Goal: Check status: Check status

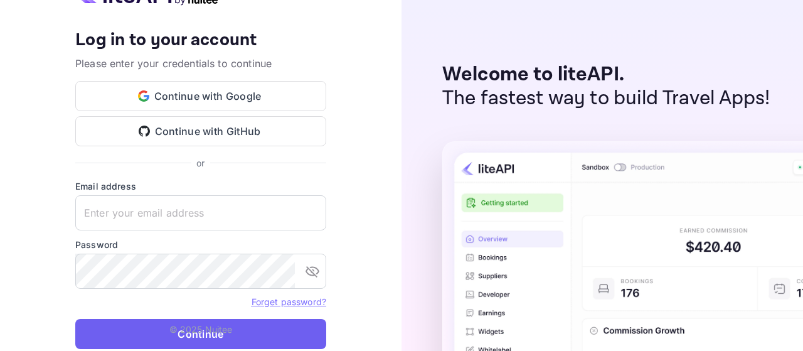
type input "[EMAIL_ADDRESS][DOMAIN_NAME]"
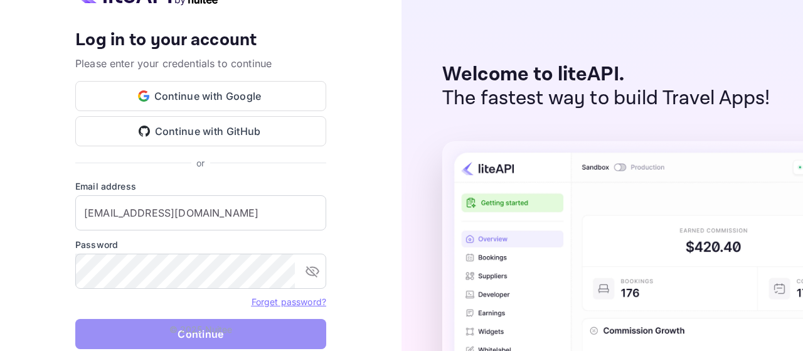
click at [239, 326] on button "Continue" at bounding box center [200, 334] width 251 height 30
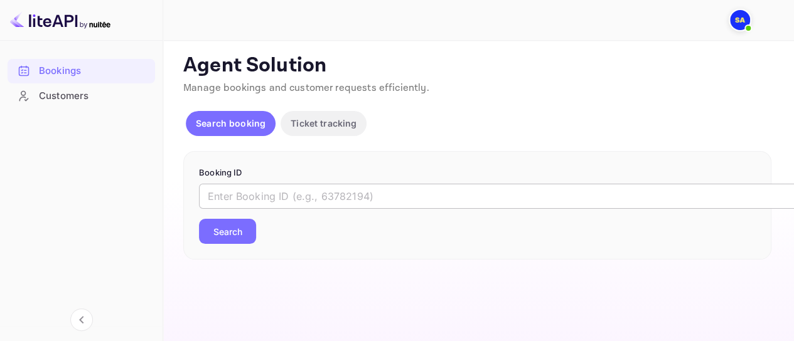
click at [443, 196] on input "text" at bounding box center [513, 196] width 628 height 25
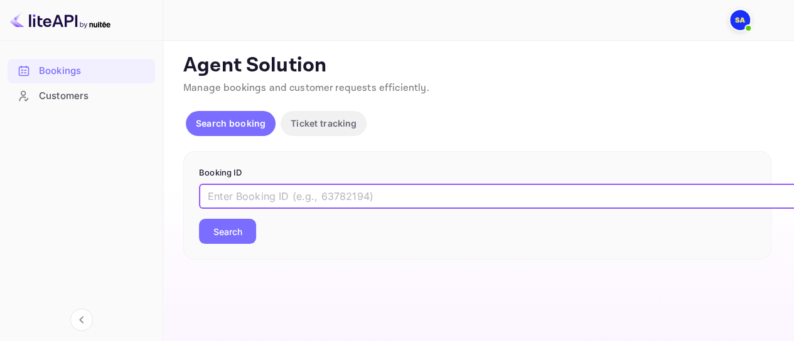
paste input "cTf7PnOJ5"
type input "cTf7PnOJ5"
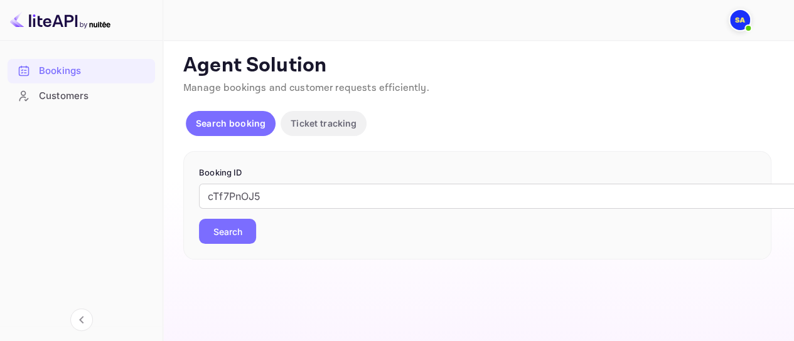
click at [240, 234] on button "Search" at bounding box center [227, 231] width 57 height 25
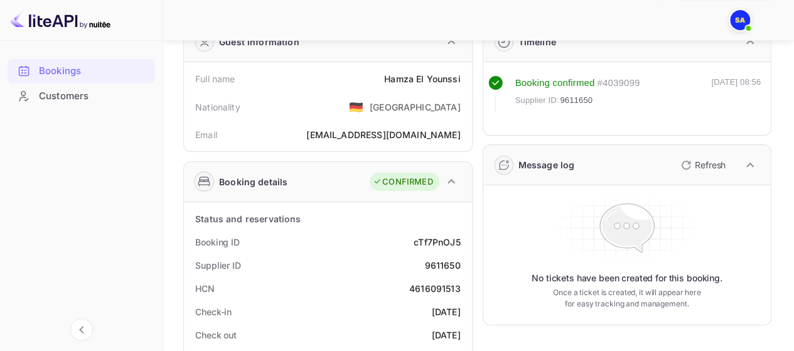
scroll to position [126, 0]
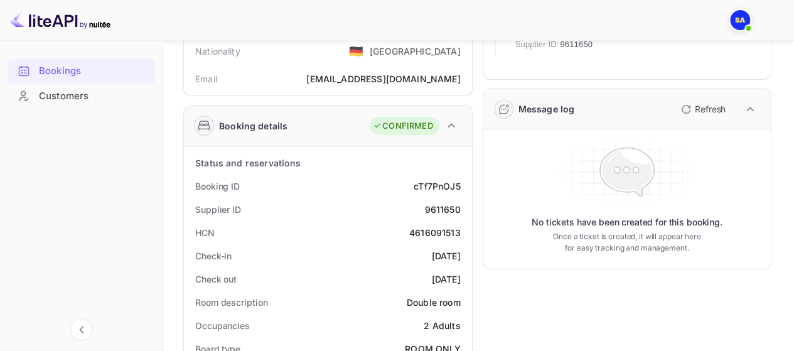
click at [714, 104] on p "Refresh" at bounding box center [710, 108] width 31 height 13
click at [712, 104] on p "Refresh" at bounding box center [710, 108] width 31 height 13
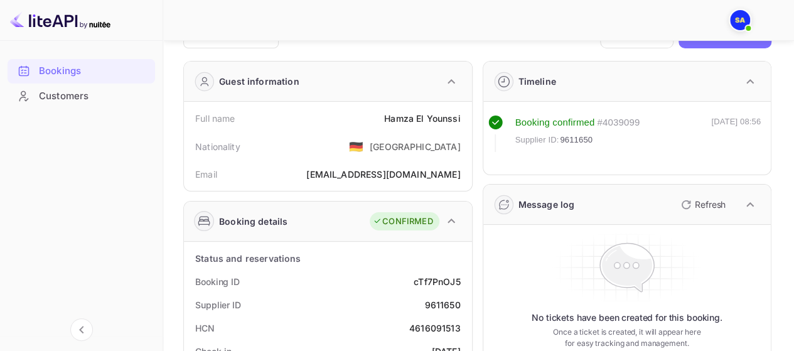
scroll to position [0, 0]
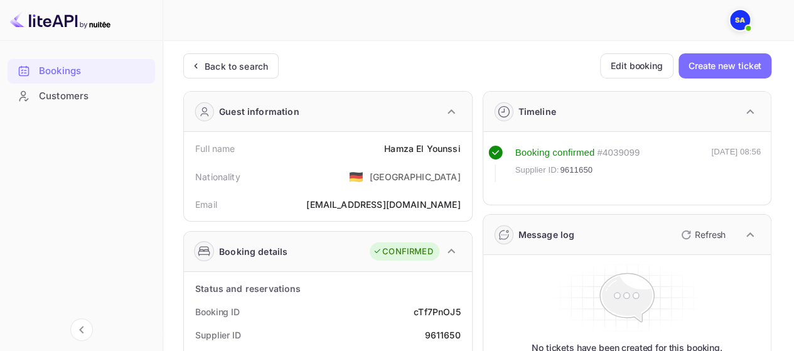
drag, startPoint x: 145, startPoint y: 185, endPoint x: 162, endPoint y: 169, distance: 23.5
click at [145, 185] on div "Bookings Customers" at bounding box center [81, 193] width 163 height 281
click at [701, 232] on p "Refresh" at bounding box center [710, 234] width 31 height 13
click at [701, 231] on p "Refresh" at bounding box center [710, 234] width 31 height 13
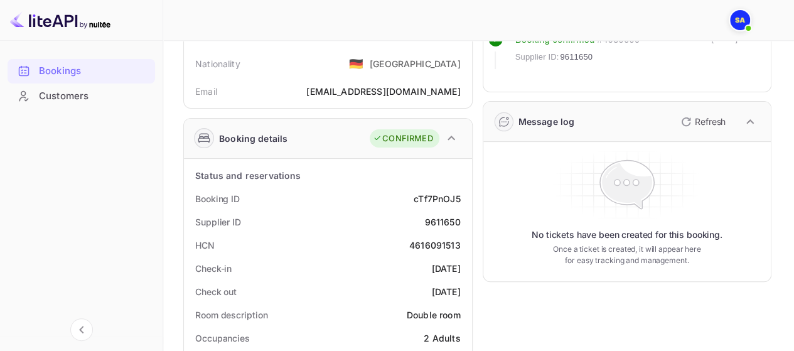
scroll to position [126, 0]
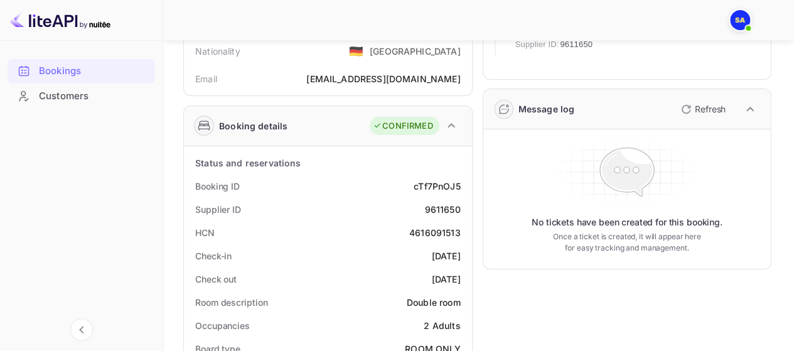
drag, startPoint x: 680, startPoint y: 283, endPoint x: 630, endPoint y: 304, distance: 54.6
drag, startPoint x: 151, startPoint y: 235, endPoint x: 189, endPoint y: 227, distance: 38.7
click at [151, 235] on div "Bookings Customers" at bounding box center [81, 193] width 163 height 281
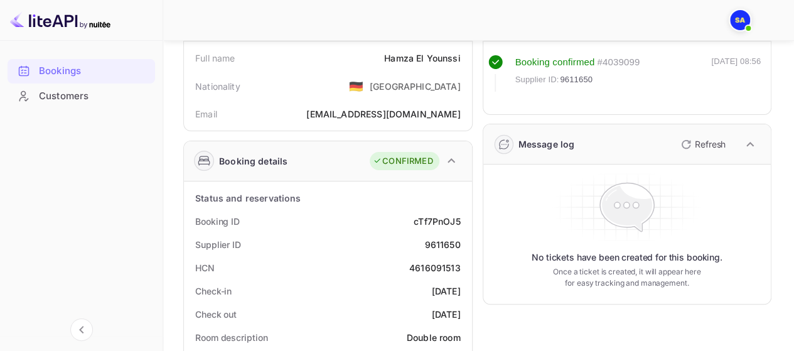
scroll to position [63, 0]
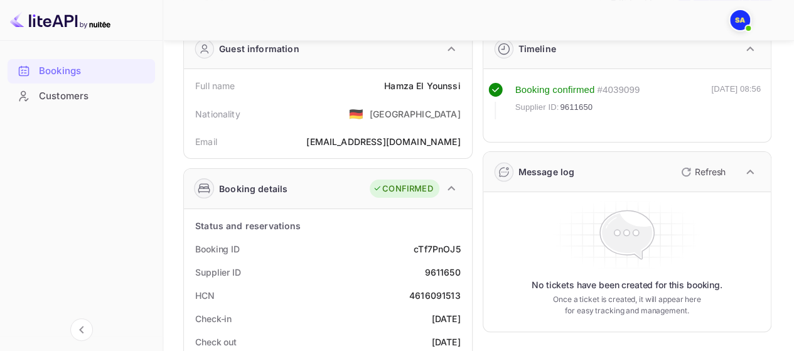
click at [698, 168] on p "Refresh" at bounding box center [710, 171] width 31 height 13
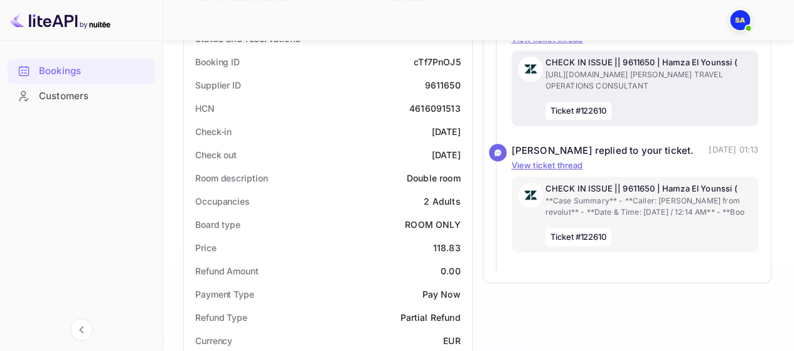
scroll to position [314, 0]
